Goal: Task Accomplishment & Management: Complete application form

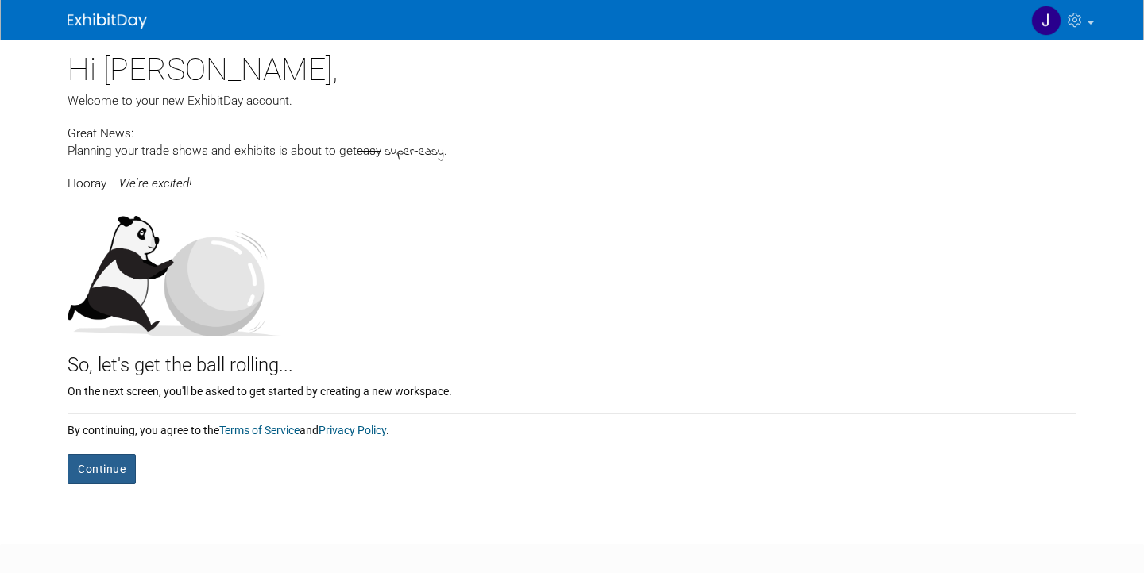
click at [93, 472] on button "Continue" at bounding box center [101, 469] width 68 height 30
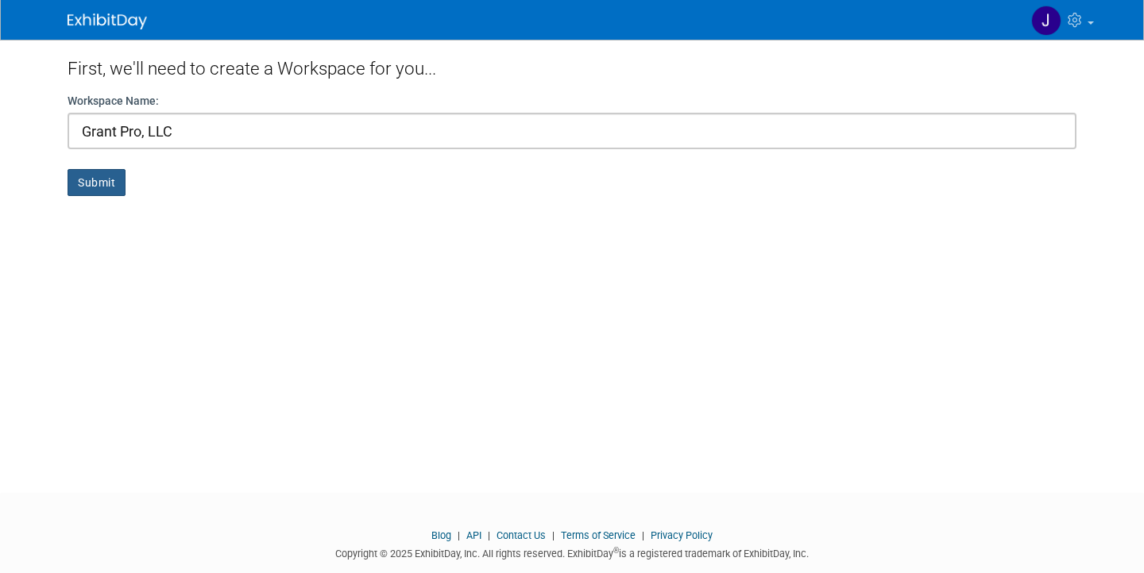
type input "Grant Pro, LLC"
click at [95, 183] on button "Submit" at bounding box center [96, 182] width 58 height 27
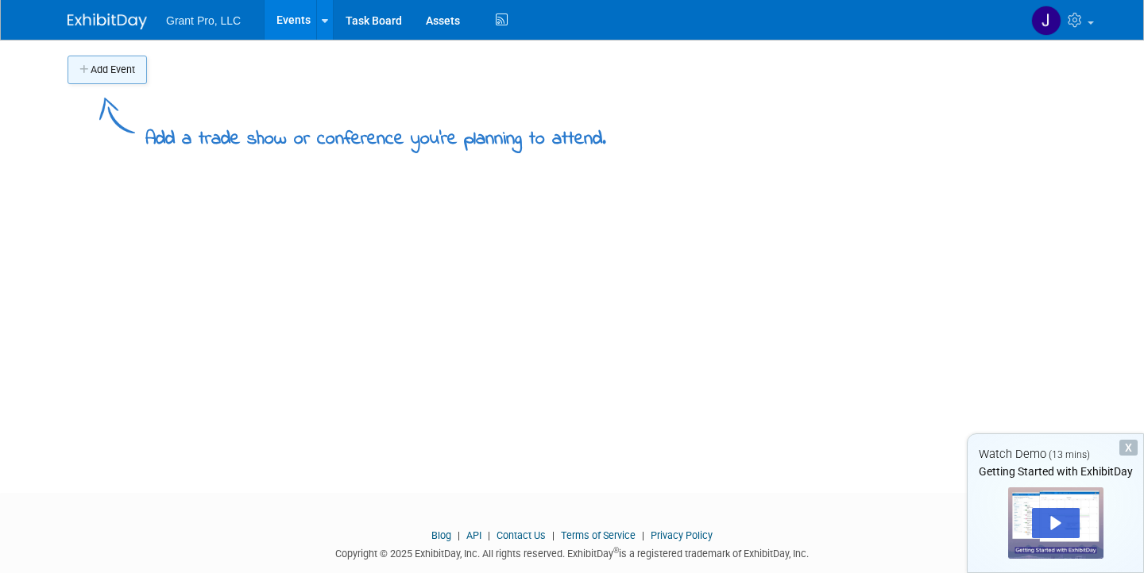
click at [118, 67] on button "Add Event" at bounding box center [106, 70] width 79 height 29
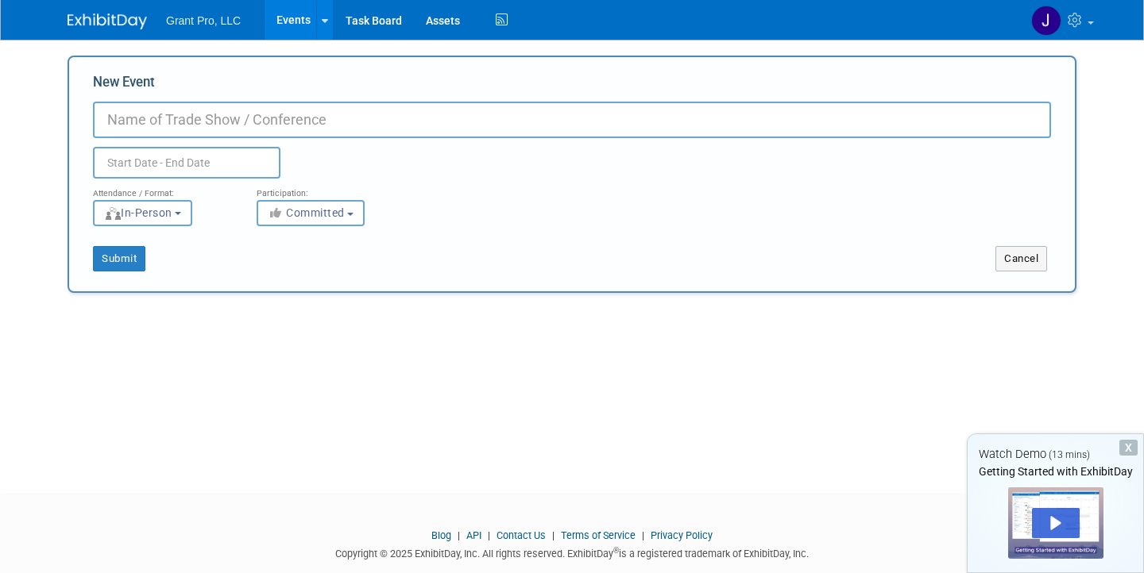
click at [134, 118] on input "New Event" at bounding box center [572, 120] width 958 height 37
paste input "Summit_UOR_2025"
type input "Summit_UOR_2025"
click at [190, 156] on input "text" at bounding box center [186, 163] width 187 height 32
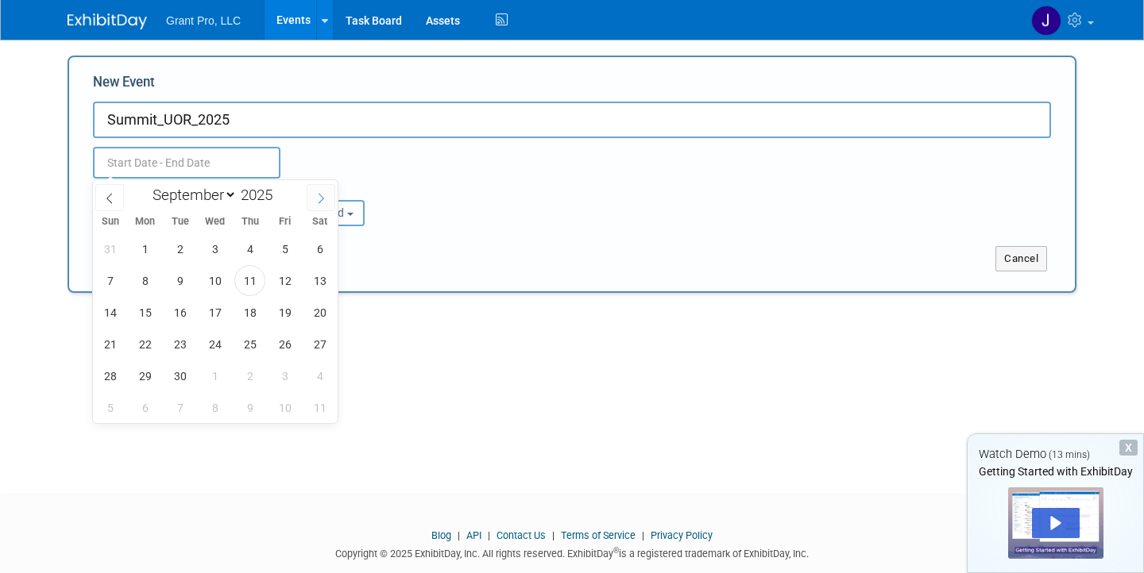
click at [322, 196] on icon at bounding box center [320, 198] width 11 height 11
select select "9"
click at [179, 311] on span "14" at bounding box center [179, 312] width 31 height 31
click at [214, 311] on span "15" at bounding box center [214, 312] width 31 height 31
type input "Oct 14, 2025 to Oct 15, 2025"
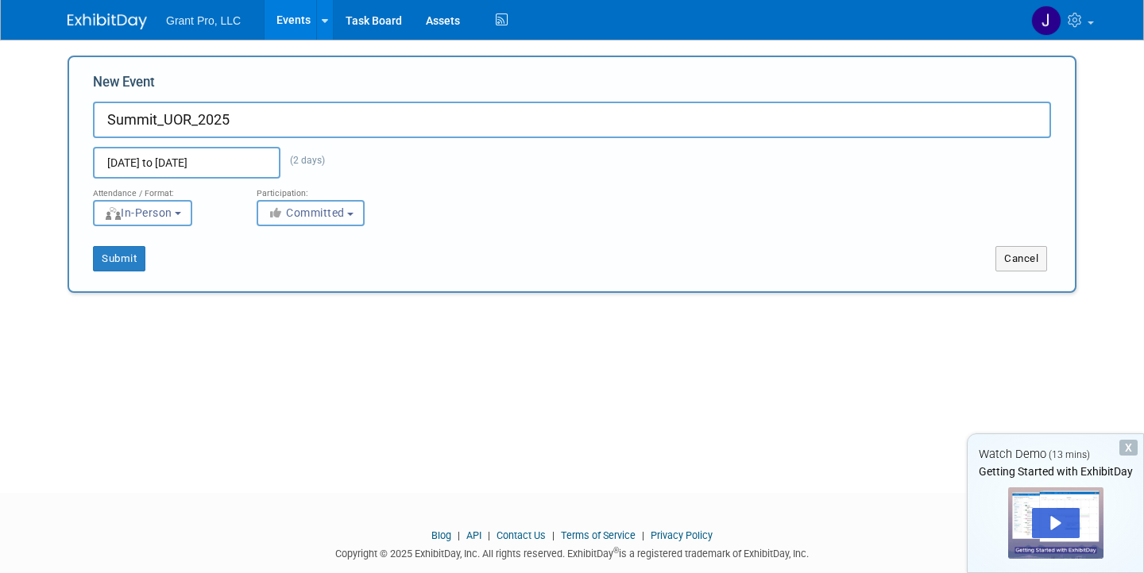
click at [314, 216] on span "Committed" at bounding box center [306, 212] width 77 height 13
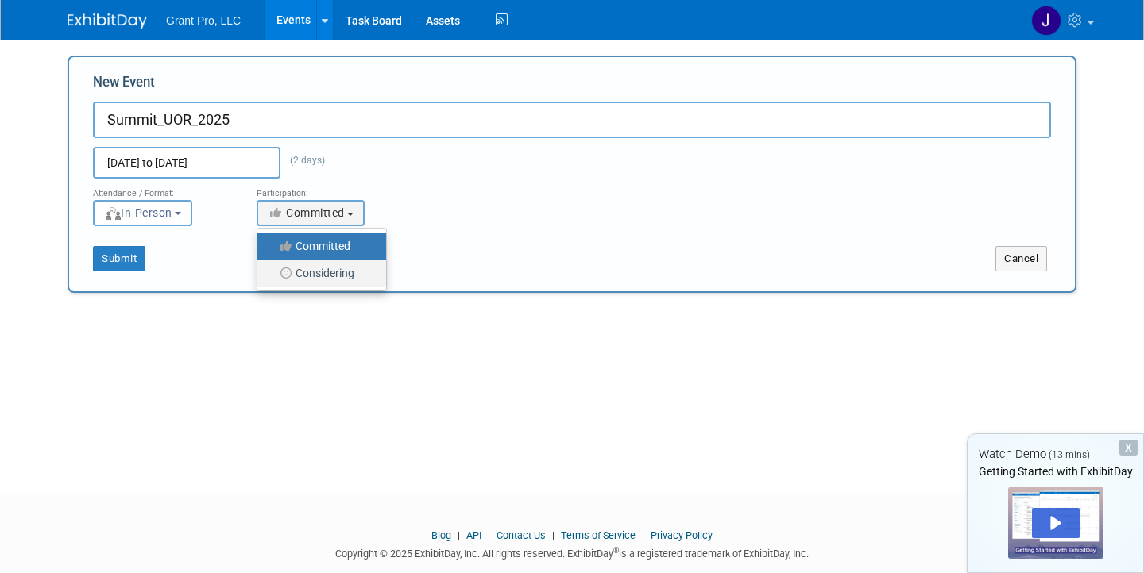
click at [312, 269] on label "Considering" at bounding box center [317, 273] width 105 height 21
click at [272, 269] on input "Considering" at bounding box center [266, 273] width 10 height 10
select select "2"
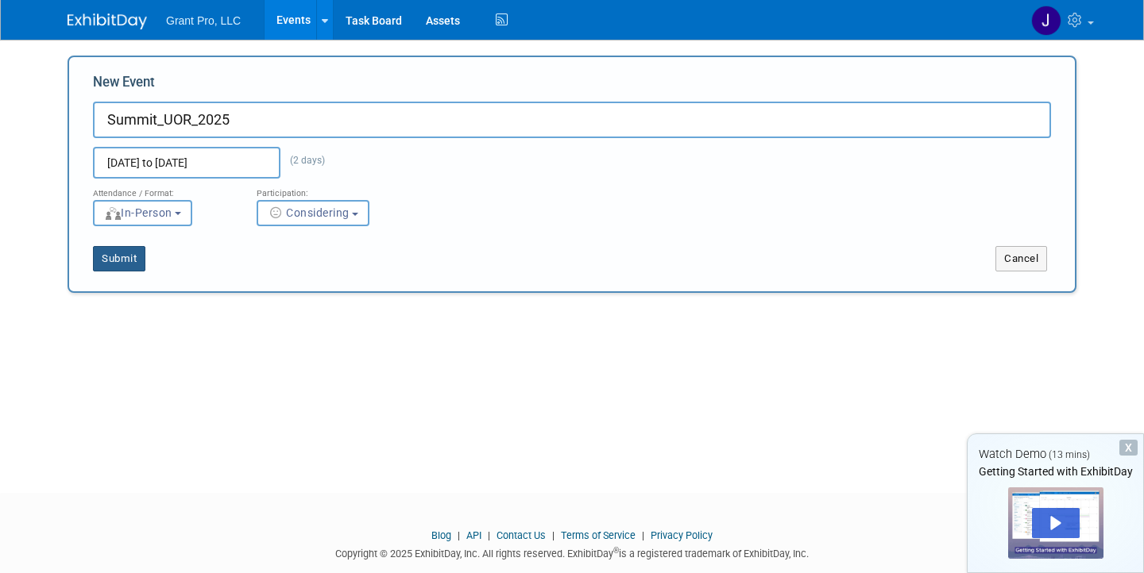
click at [121, 259] on button "Submit" at bounding box center [119, 258] width 52 height 25
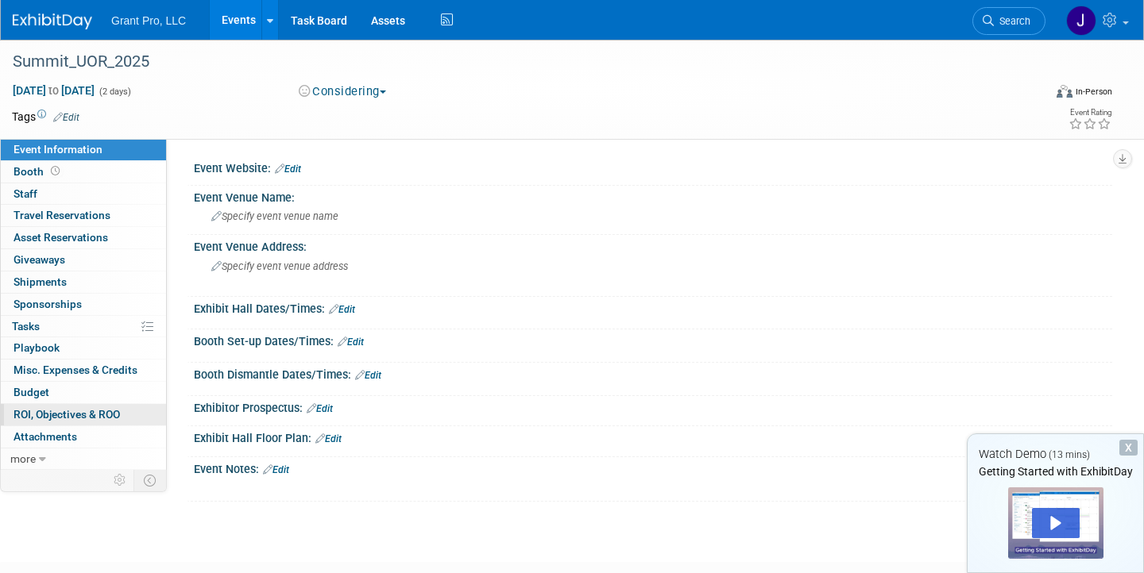
click at [48, 417] on span "ROI, Objectives & ROO 0" at bounding box center [66, 414] width 106 height 13
